Goal: Information Seeking & Learning: Understand process/instructions

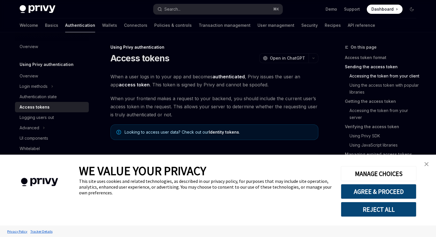
scroll to position [274, 0]
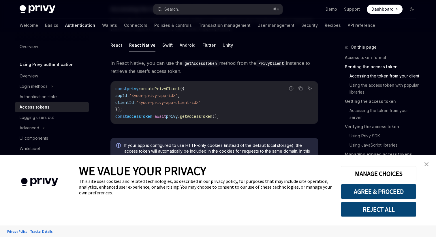
click at [398, 214] on button "REJECT ALL" at bounding box center [379, 209] width 76 height 15
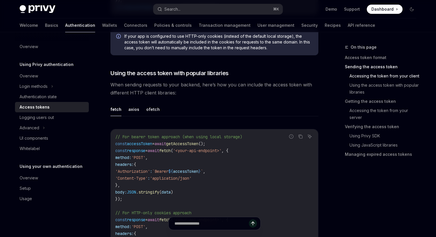
scroll to position [385, 0]
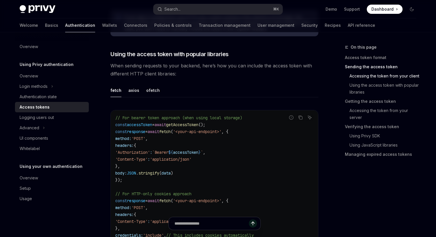
scroll to position [405, 0]
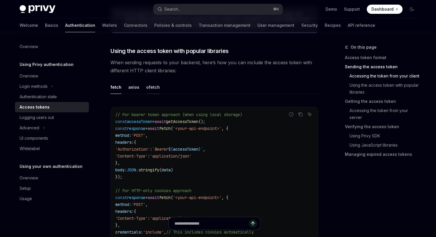
click at [149, 88] on button "ofetch" at bounding box center [153, 87] width 14 height 14
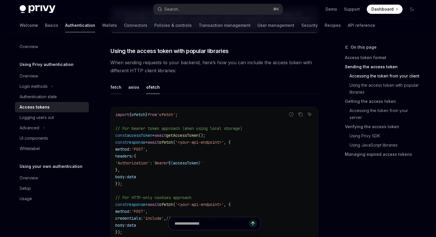
click at [118, 88] on button "fetch" at bounding box center [116, 87] width 11 height 14
type textarea "*"
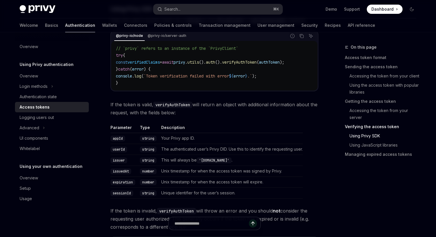
scroll to position [916, 0]
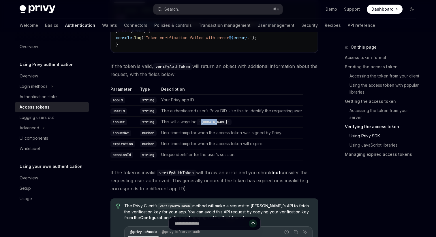
drag, startPoint x: 204, startPoint y: 124, endPoint x: 220, endPoint y: 125, distance: 15.9
click at [220, 125] on code "'[DOMAIN_NAME]'" at bounding box center [214, 122] width 35 height 6
click at [243, 133] on td "Unix timestamp for when the access token was signed by Privy." at bounding box center [231, 133] width 144 height 11
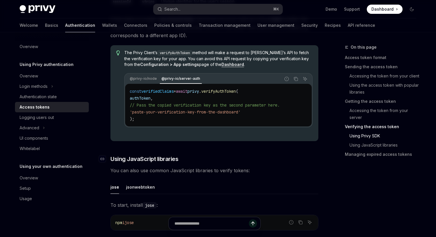
scroll to position [1065, 0]
